Goal: Navigation & Orientation: Find specific page/section

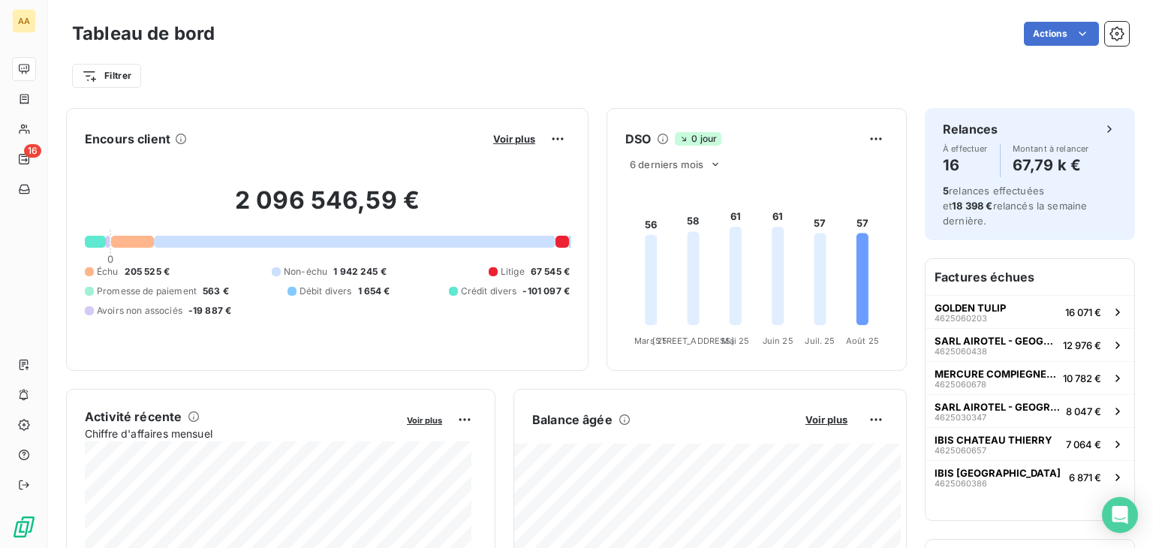
click at [938, 31] on div "Actions" at bounding box center [681, 34] width 896 height 24
